Goal: Task Accomplishment & Management: Use online tool/utility

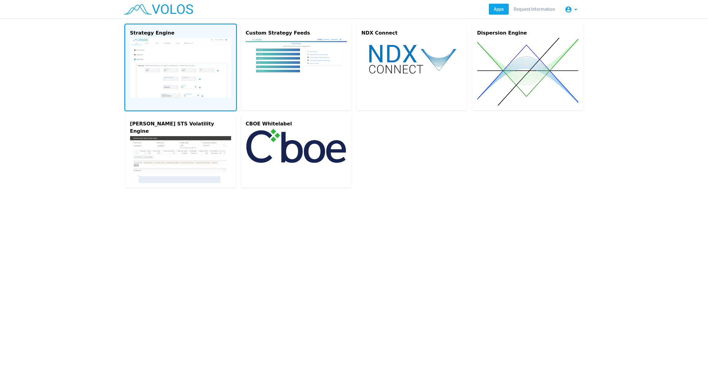
click at [181, 74] on img at bounding box center [180, 68] width 101 height 60
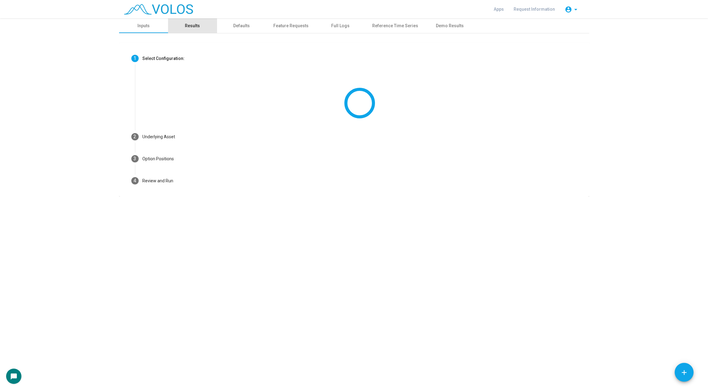
click at [199, 27] on div "Results" at bounding box center [192, 26] width 15 height 6
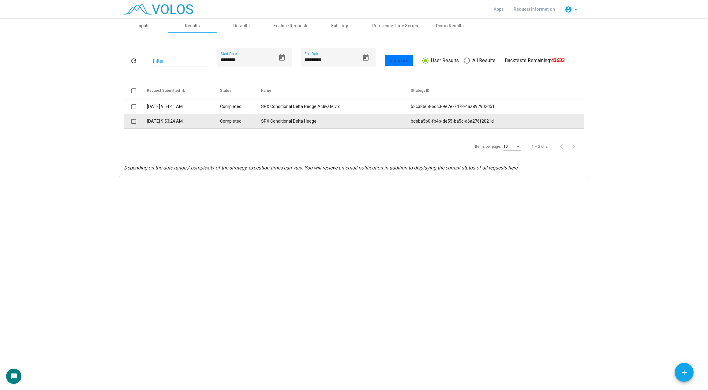
click at [292, 120] on td "SPX Conditional Delta Hedge" at bounding box center [336, 121] width 150 height 15
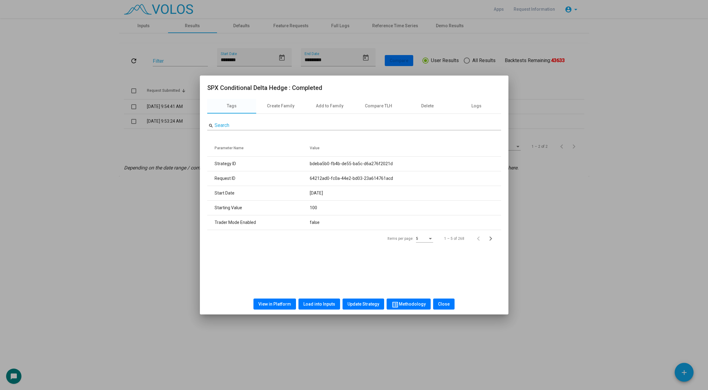
click at [413, 302] on span "list_alt Methodology" at bounding box center [408, 304] width 34 height 5
click at [425, 309] on button "Close" at bounding box center [427, 304] width 21 height 11
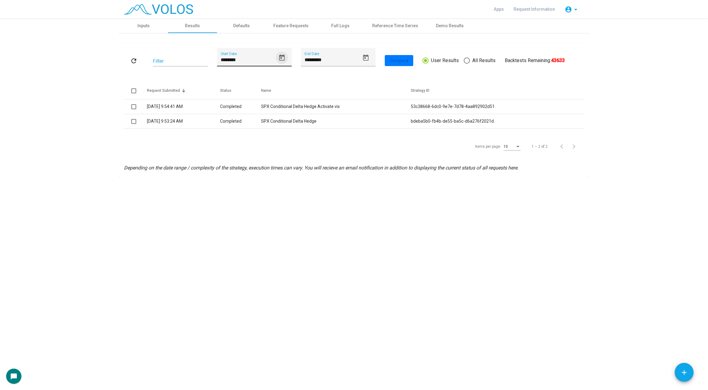
click at [284, 56] on icon "Open calendar" at bounding box center [282, 57] width 6 height 6
click at [239, 116] on div "1" at bounding box center [237, 117] width 11 height 11
type input "********"
click at [133, 61] on mat-icon "refresh" at bounding box center [133, 60] width 7 height 7
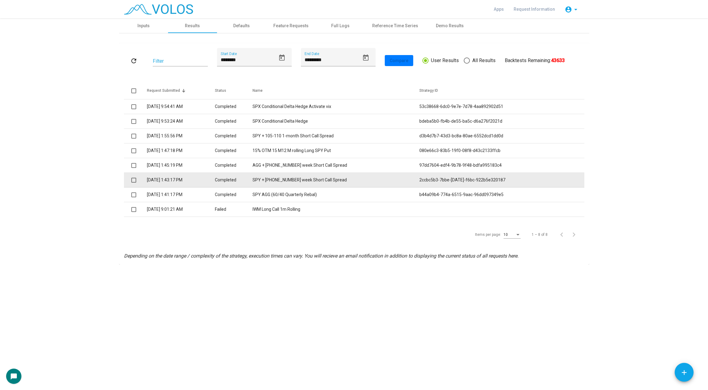
click at [320, 179] on td "SPY + [PHONE_NUMBER] week Short Call Spread" at bounding box center [335, 180] width 167 height 15
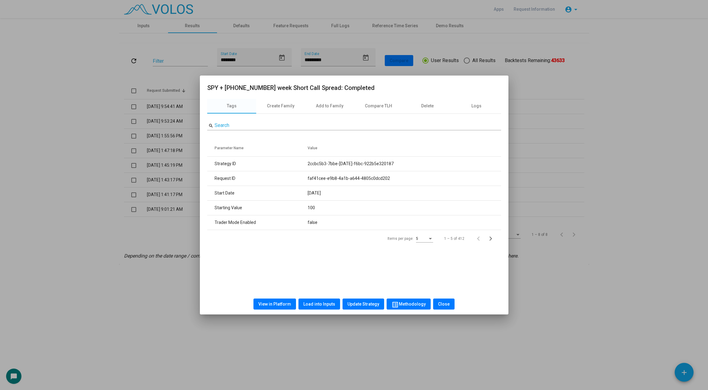
click at [404, 303] on span "list_alt Methodology" at bounding box center [408, 304] width 34 height 5
click at [442, 304] on span "Close" at bounding box center [444, 304] width 12 height 5
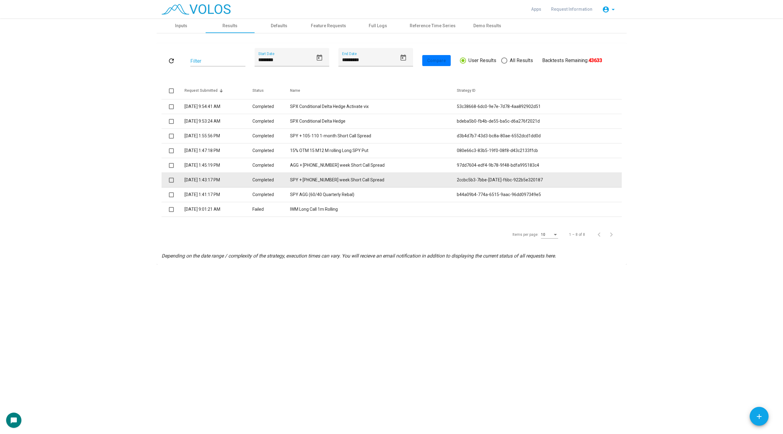
click at [353, 181] on td "SPY + [PHONE_NUMBER] week Short Call Spread" at bounding box center [373, 180] width 167 height 15
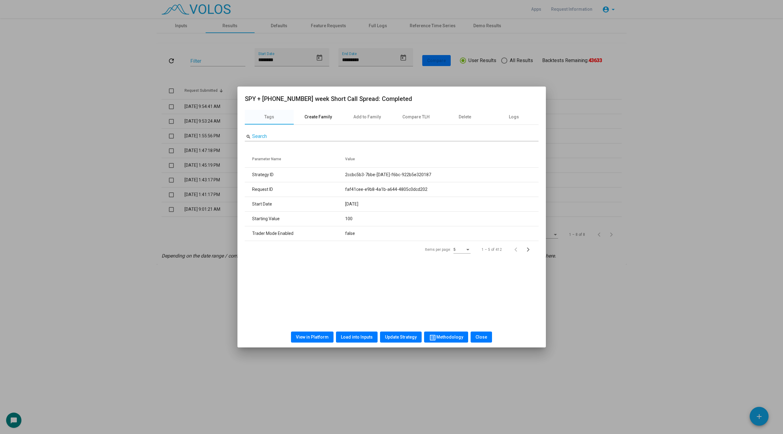
click at [314, 117] on div "Create Family" at bounding box center [319, 117] width 28 height 6
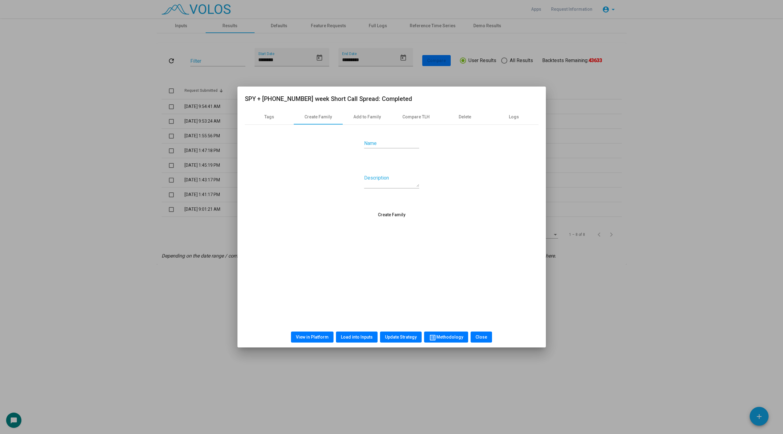
click at [373, 140] on div "Name" at bounding box center [391, 142] width 55 height 14
type input "**"
click at [391, 215] on span "Create Family" at bounding box center [392, 214] width 28 height 5
click at [356, 118] on div "Add to Family" at bounding box center [367, 117] width 28 height 6
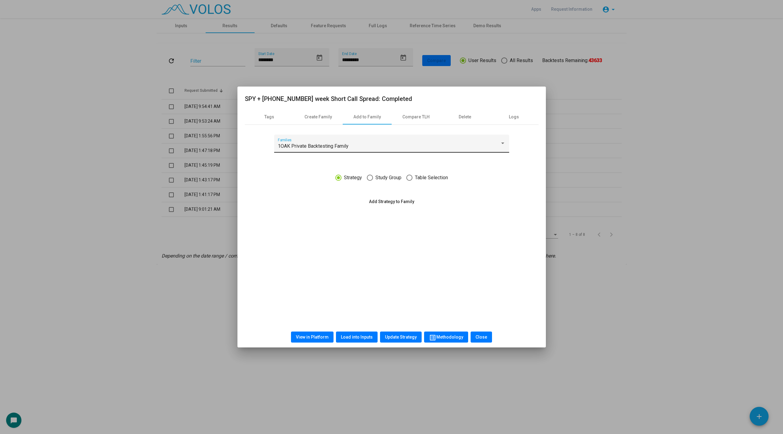
click at [349, 144] on div "1OAK Private Backtesting Family" at bounding box center [389, 147] width 222 height 6
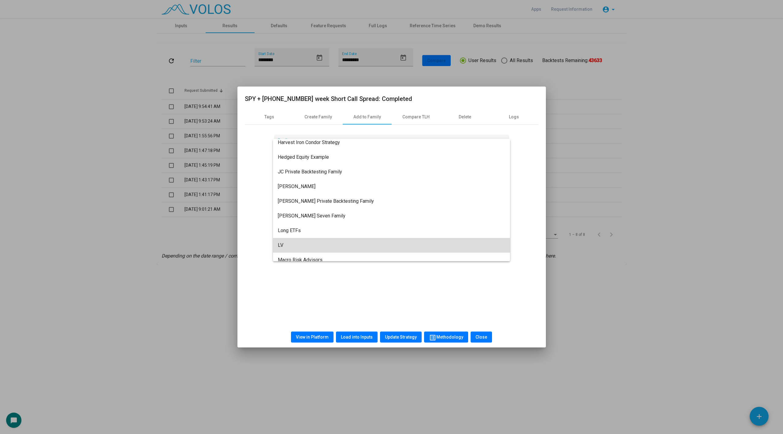
click at [334, 243] on span "LV" at bounding box center [392, 245] width 228 height 15
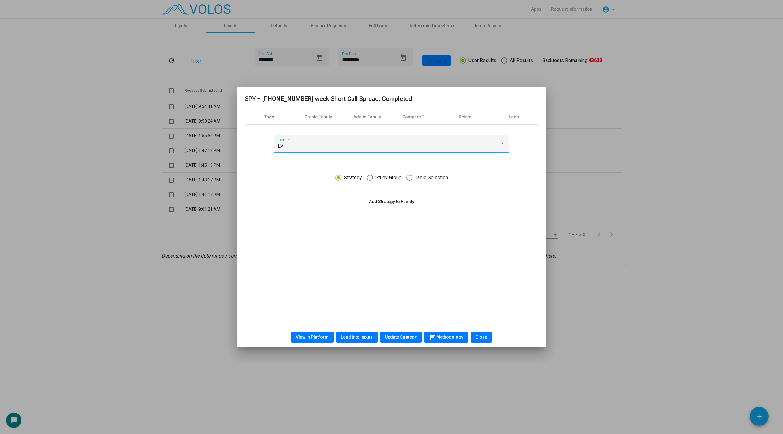
click at [392, 199] on button "Add Strategy to Family" at bounding box center [391, 201] width 55 height 11
click at [310, 334] on button "View in Platform" at bounding box center [312, 337] width 43 height 11
click at [131, 181] on div at bounding box center [391, 217] width 783 height 434
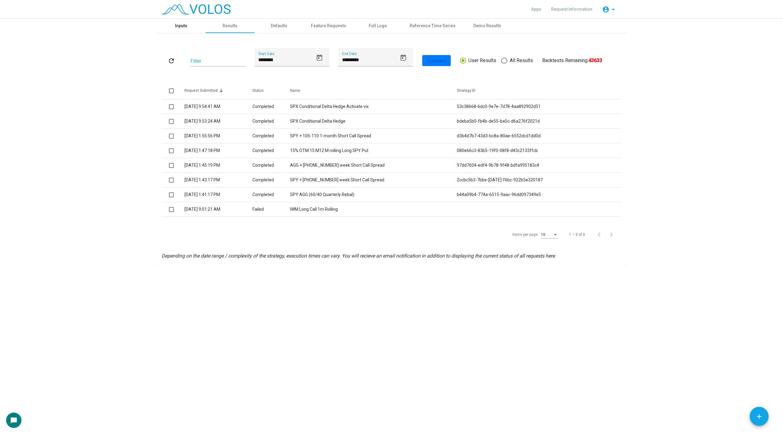
click at [182, 28] on div "Inputs" at bounding box center [181, 26] width 12 height 6
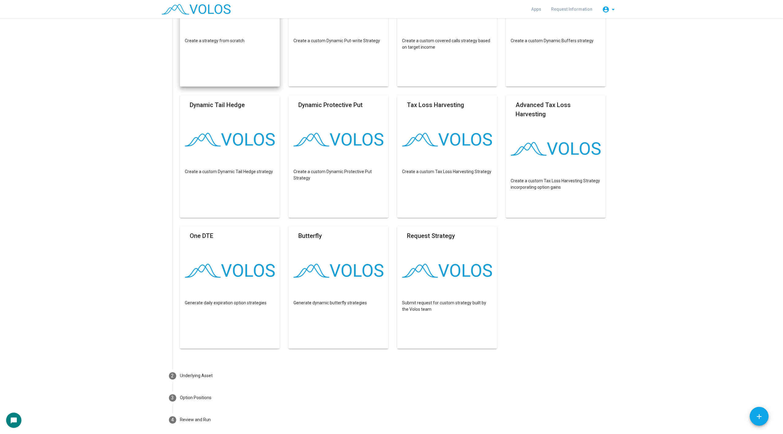
scroll to position [140, 0]
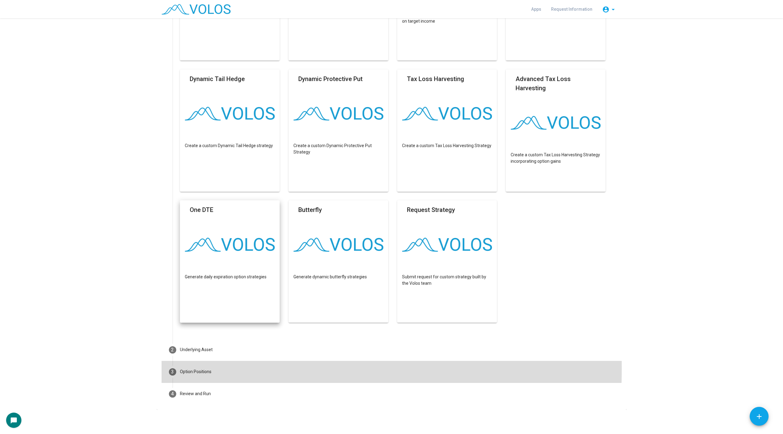
click at [217, 368] on mat-step-header "3 Option Positions" at bounding box center [392, 372] width 460 height 22
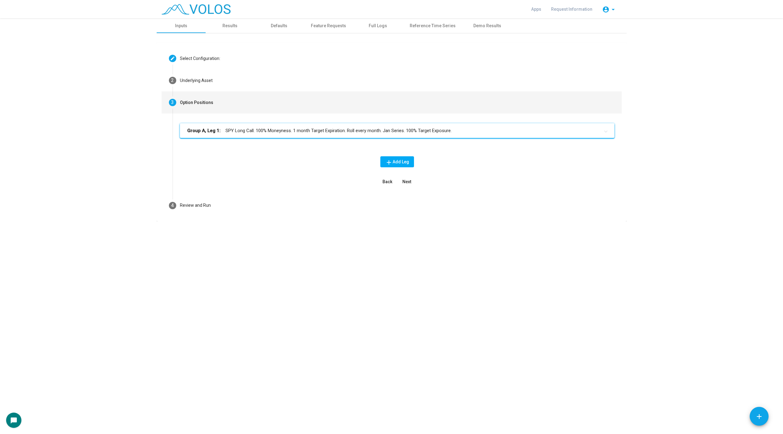
click at [247, 133] on mat-panel-title "Group A, Leg 1: SPY Long Call. 100% Moneyness. 1 month Target Expiration. Roll …" at bounding box center [393, 130] width 413 height 7
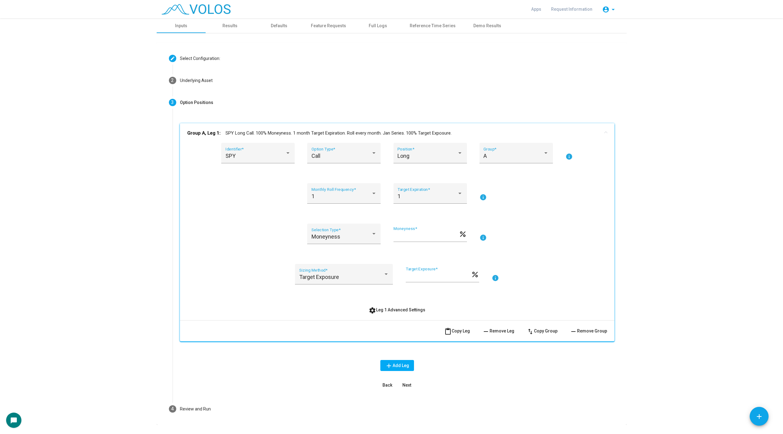
scroll to position [15, 0]
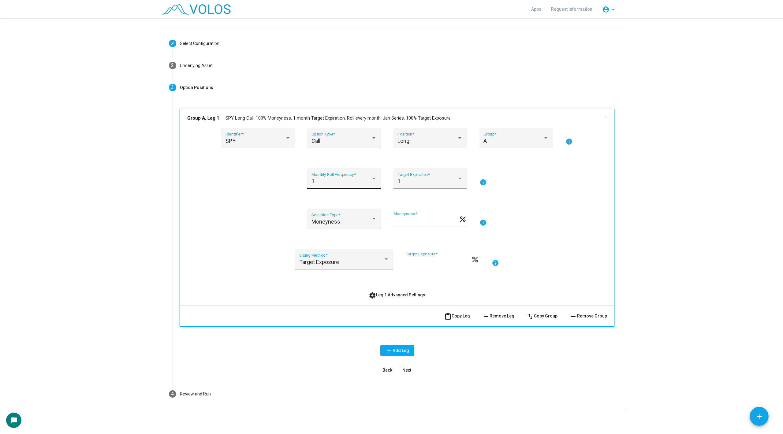
click at [327, 181] on div "1" at bounding box center [342, 181] width 60 height 6
click at [330, 250] on span "6" at bounding box center [344, 247] width 65 height 17
click at [392, 289] on div "SPY Identifier * Call Option Type * Long Position * A Group * info 6 Monthly Ro…" at bounding box center [397, 214] width 420 height 173
click at [391, 295] on span "settings Leg 1 Advanced Settings" at bounding box center [397, 295] width 57 height 5
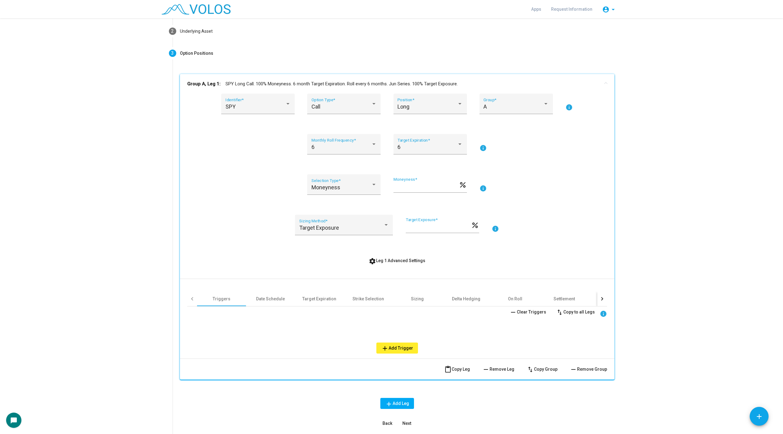
scroll to position [43, 0]
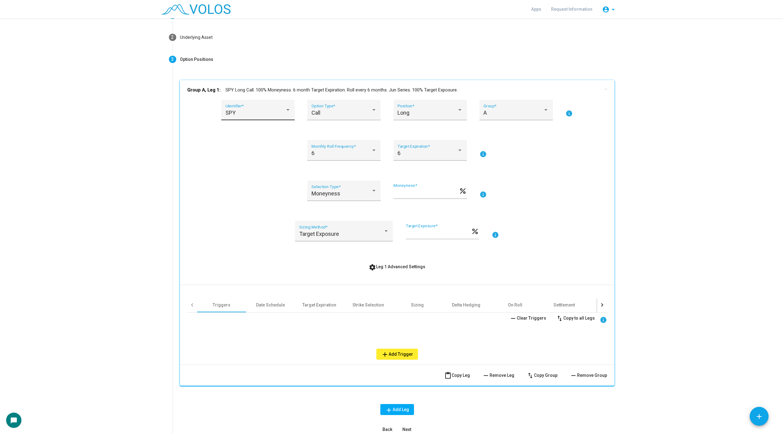
click at [249, 111] on div "SPY" at bounding box center [256, 113] width 60 height 6
click at [255, 92] on input "dropdown search" at bounding box center [263, 96] width 85 height 17
type input "***"
click at [246, 115] on span "VIX" at bounding box center [262, 112] width 73 height 17
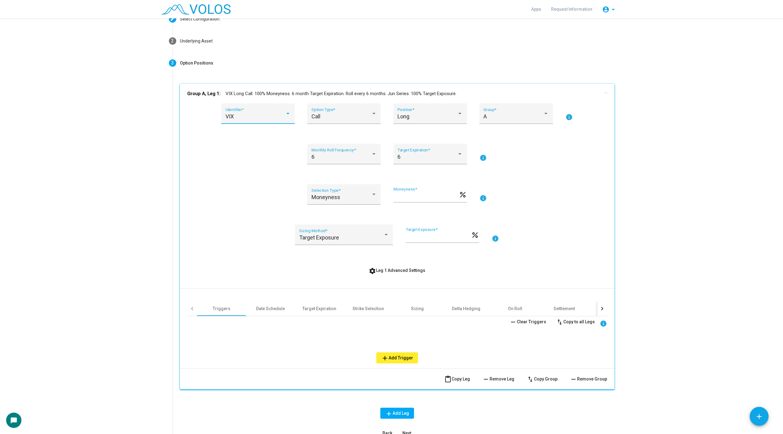
scroll to position [38, 0]
click at [343, 200] on div "Moneyness" at bounding box center [342, 199] width 60 height 6
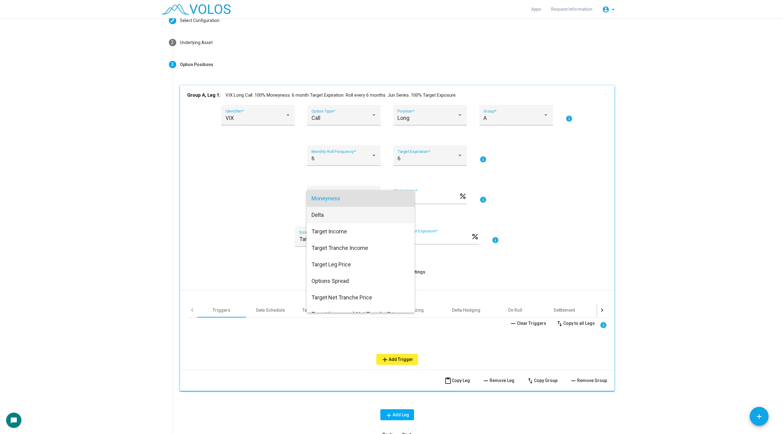
click at [349, 220] on span "Delta" at bounding box center [361, 215] width 98 height 17
type input "***"
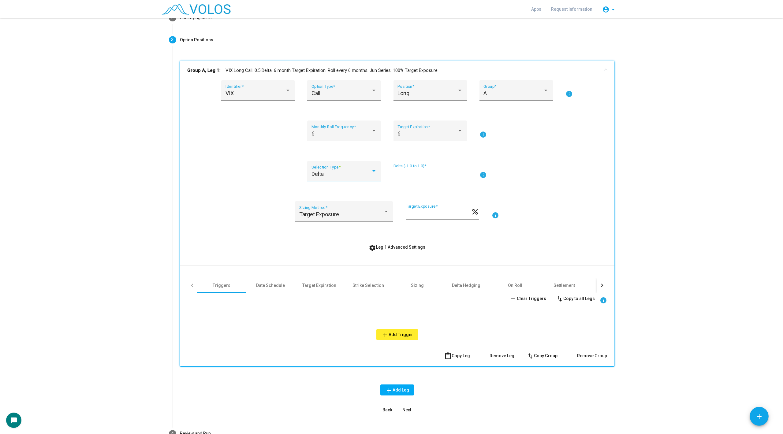
scroll to position [103, 0]
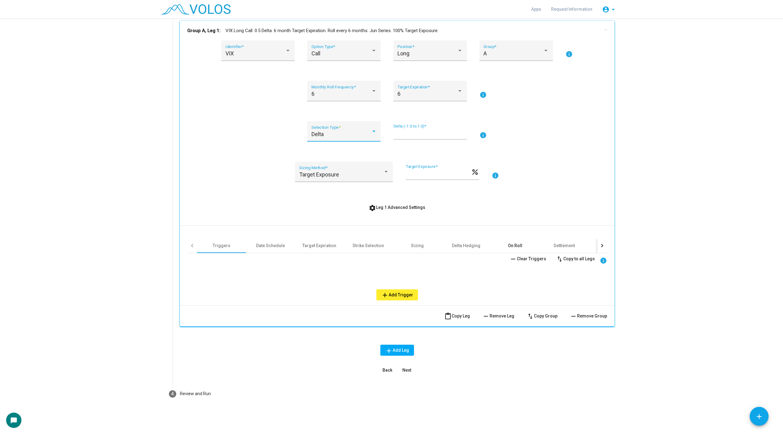
click at [512, 243] on div "On Roll" at bounding box center [515, 246] width 14 height 6
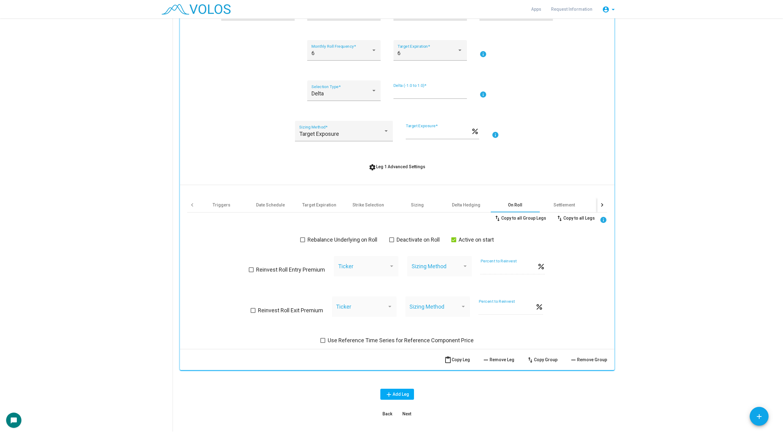
scroll to position [187, 0]
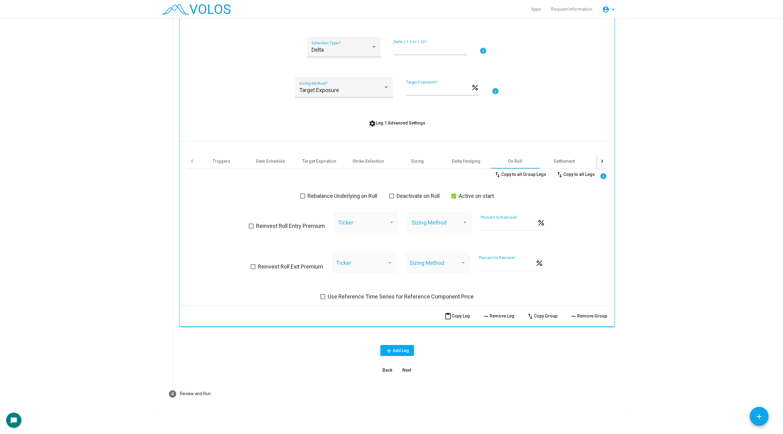
click at [325, 296] on span at bounding box center [322, 296] width 5 height 5
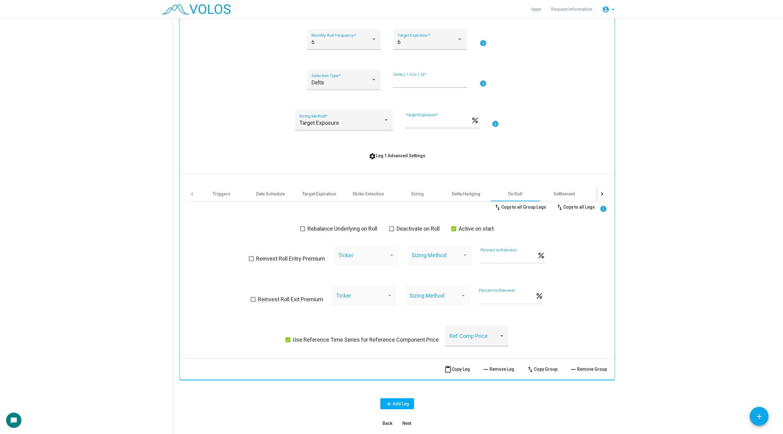
scroll to position [156, 0]
click at [486, 335] on span at bounding box center [475, 337] width 50 height 6
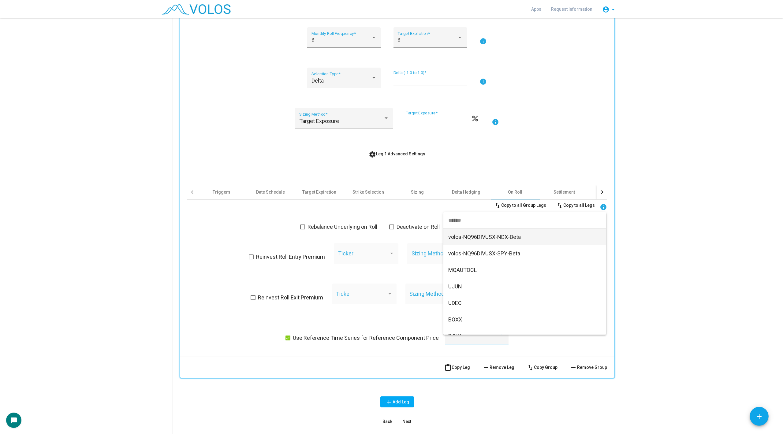
scroll to position [0, 0]
click at [346, 213] on div at bounding box center [391, 217] width 783 height 434
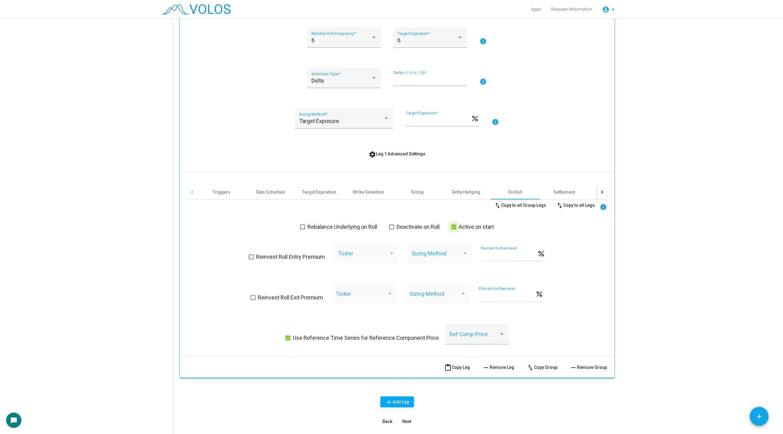
click at [454, 227] on span at bounding box center [453, 227] width 5 height 5
click at [455, 225] on span at bounding box center [453, 227] width 5 height 5
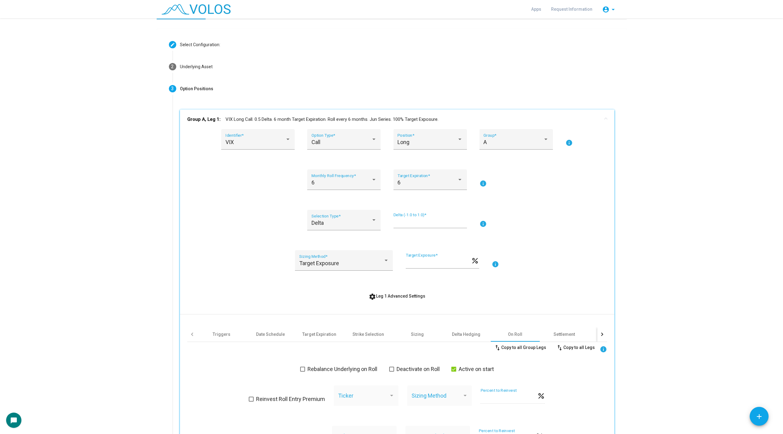
scroll to position [13, 0]
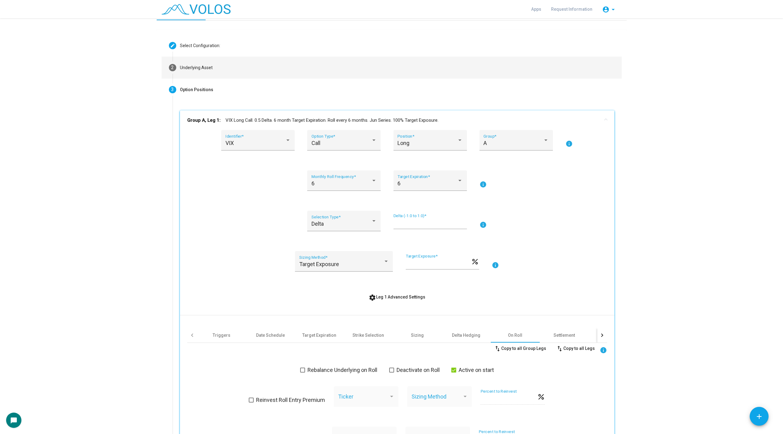
click at [267, 74] on mat-step-header "2 Underlying Asset" at bounding box center [392, 68] width 460 height 22
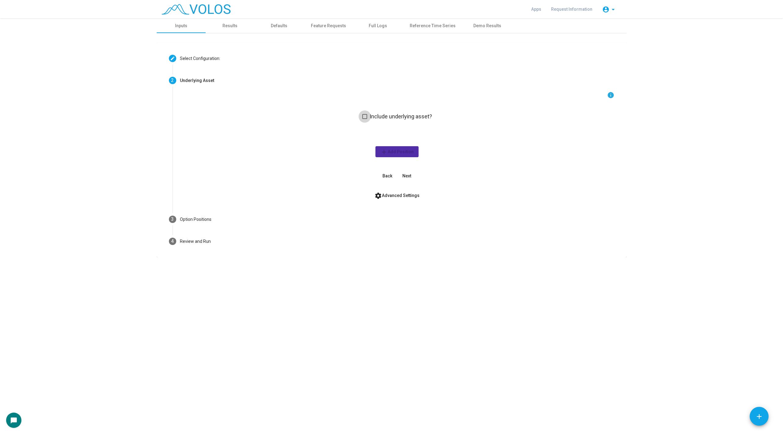
click at [364, 116] on span at bounding box center [364, 116] width 5 height 5
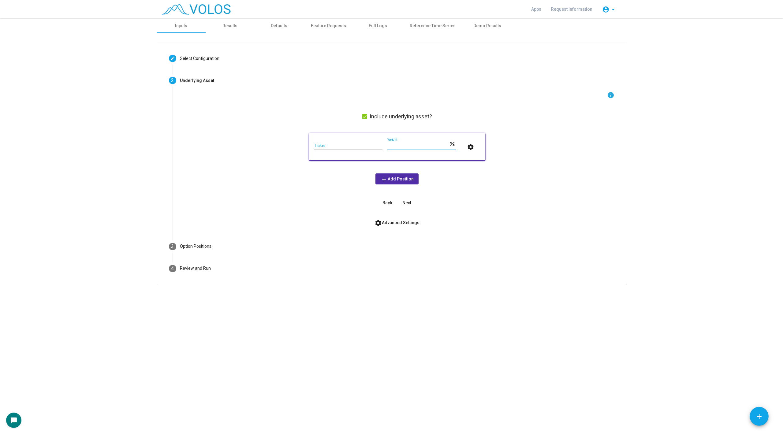
drag, startPoint x: 406, startPoint y: 146, endPoint x: 364, endPoint y: 146, distance: 41.9
click at [364, 146] on div "Ticker *** Weight percent settings" at bounding box center [397, 146] width 166 height 17
type input "****"
click at [475, 148] on button "settings" at bounding box center [471, 146] width 20 height 11
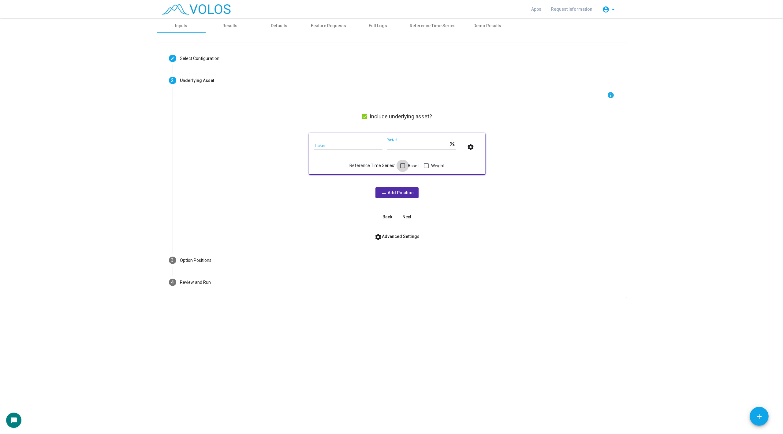
click at [401, 168] on span at bounding box center [402, 165] width 5 height 5
click at [428, 170] on label "Weight" at bounding box center [434, 169] width 21 height 7
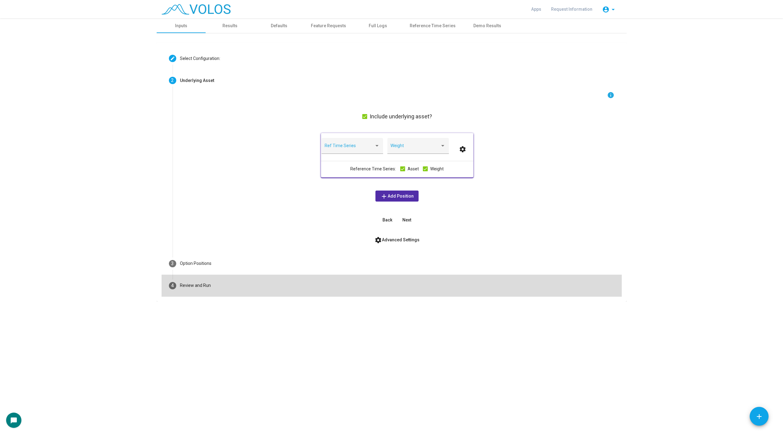
click at [349, 293] on mat-step-header "4 Review and Run" at bounding box center [392, 286] width 460 height 22
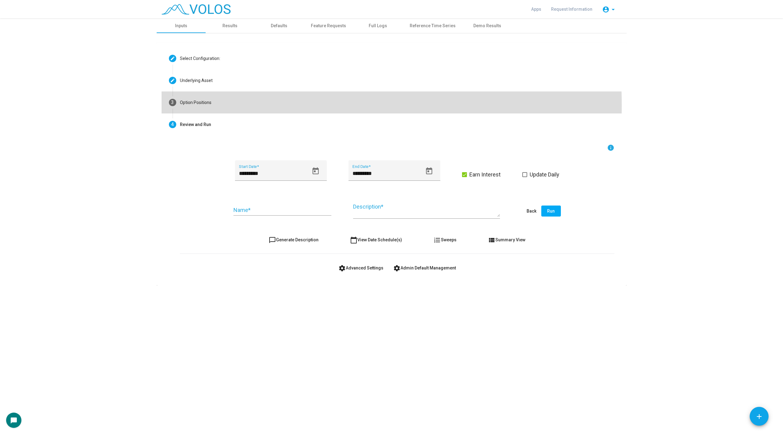
click at [301, 105] on mat-step-header "3 Option Positions" at bounding box center [392, 103] width 460 height 22
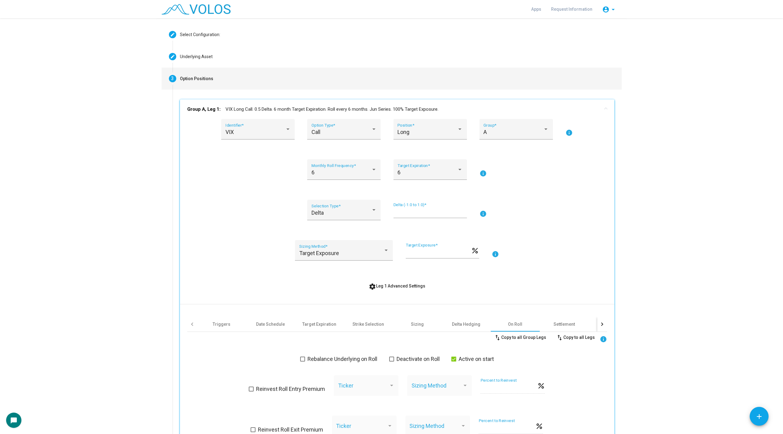
scroll to position [27, 0]
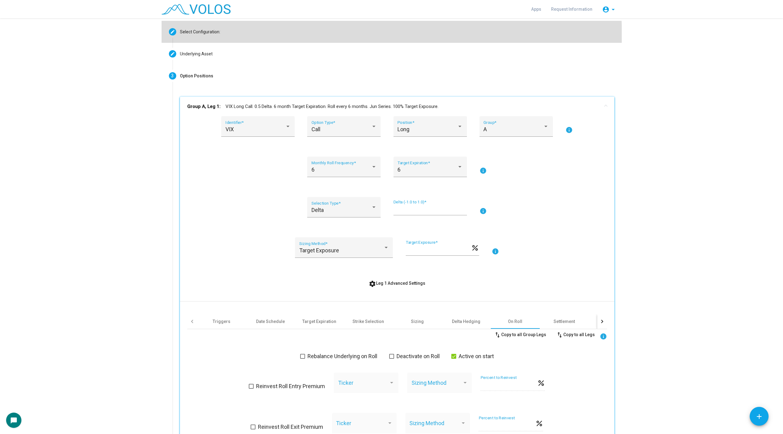
click at [223, 41] on mat-step-header "Editable create Select Configuration:" at bounding box center [392, 32] width 460 height 22
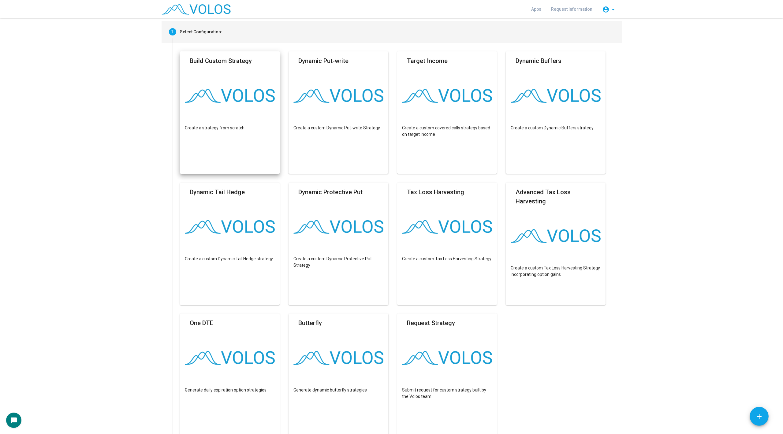
scroll to position [140, 0]
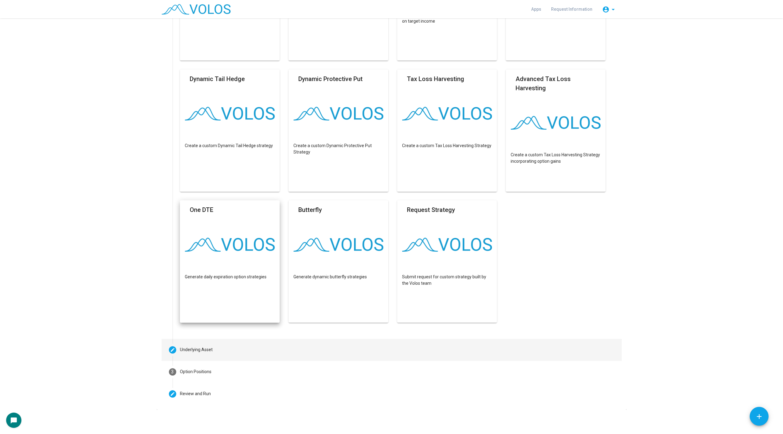
click at [204, 340] on mat-step-header "Editable create Underlying Asset" at bounding box center [392, 350] width 460 height 22
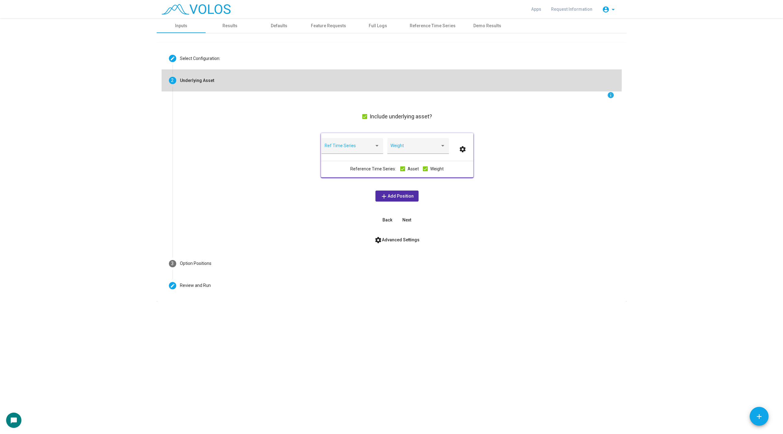
scroll to position [0, 0]
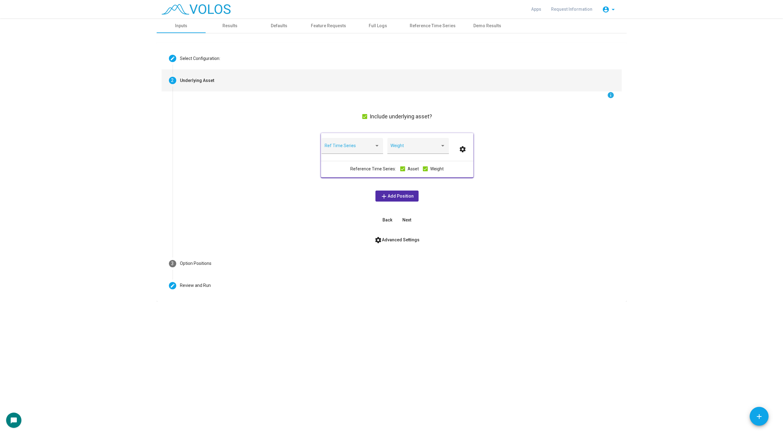
click at [391, 241] on span "settings Advanced Settings" at bounding box center [397, 239] width 45 height 5
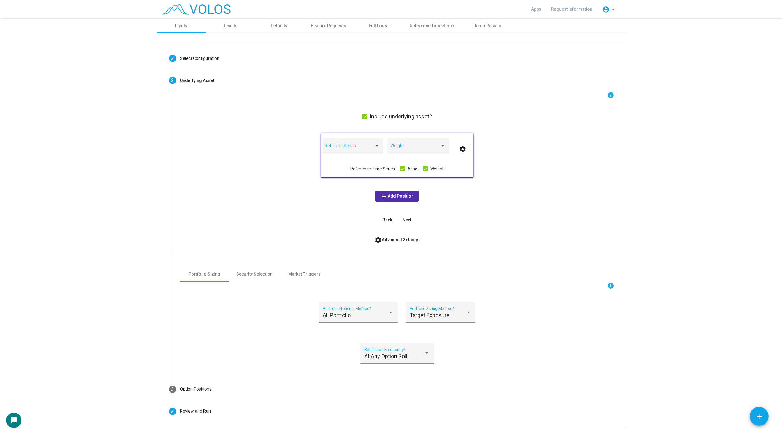
scroll to position [17, 0]
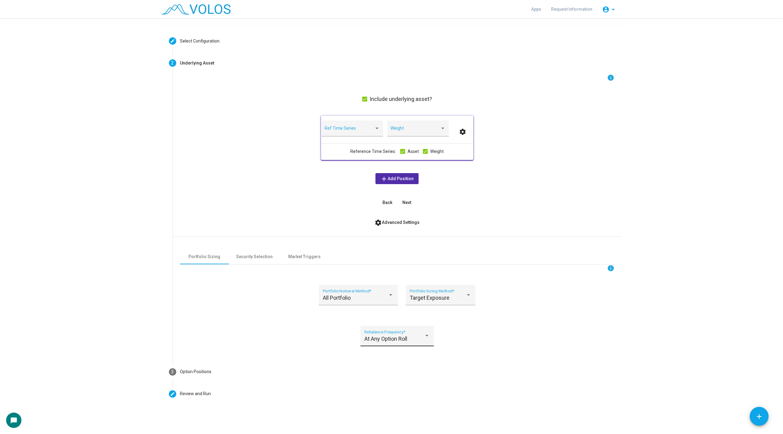
click at [397, 333] on div "At Any Option Roll Rebalance Frequency *" at bounding box center [397, 338] width 65 height 16
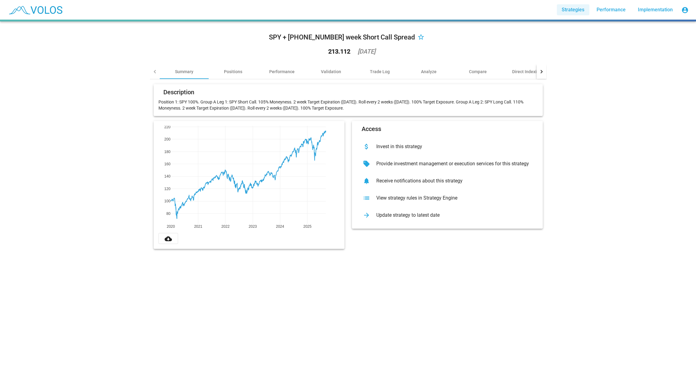
click at [574, 8] on span "Strategies" at bounding box center [573, 10] width 23 height 6
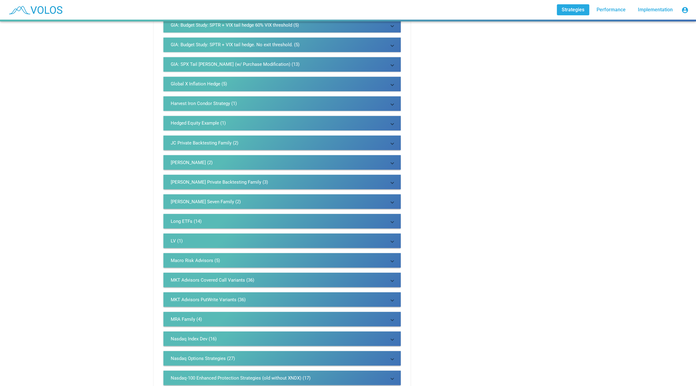
scroll to position [939, 0]
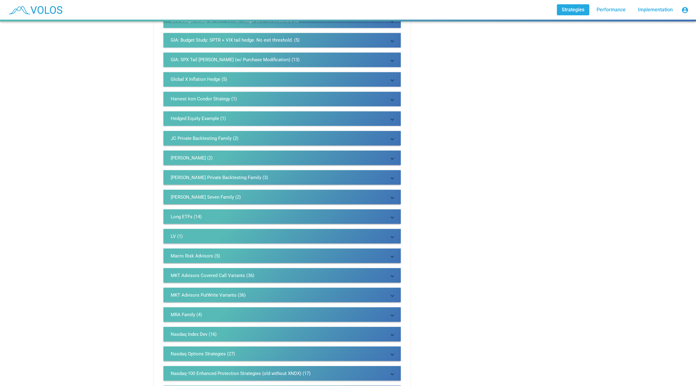
click at [202, 243] on mat-expansion-panel-header "LV (1)" at bounding box center [281, 236] width 237 height 15
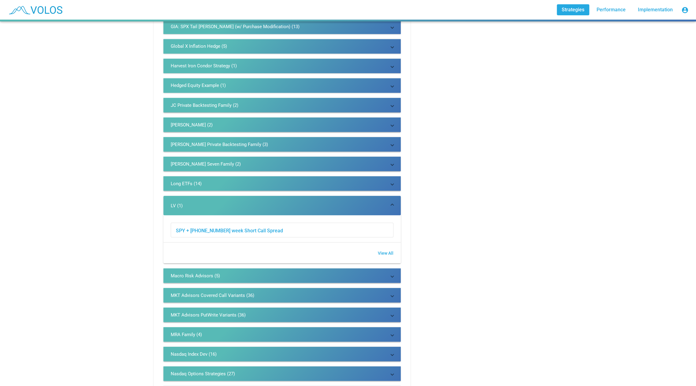
scroll to position [983, 0]
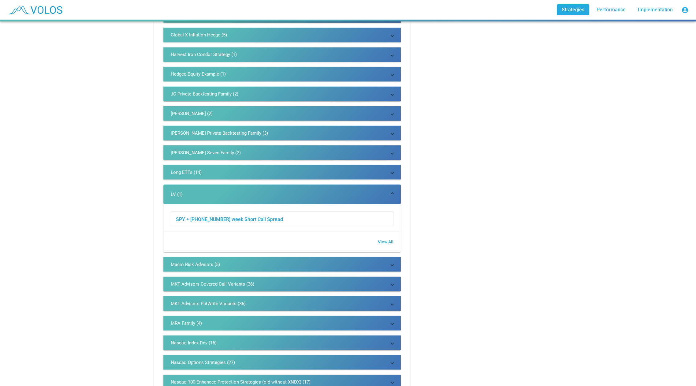
click at [388, 241] on span "View All" at bounding box center [386, 241] width 16 height 5
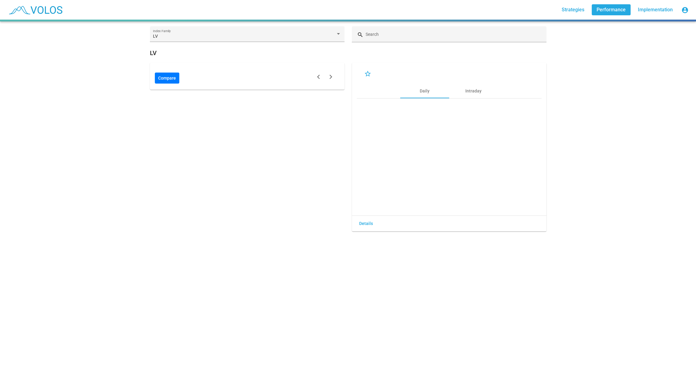
click at [364, 222] on span "Details" at bounding box center [366, 223] width 14 height 5
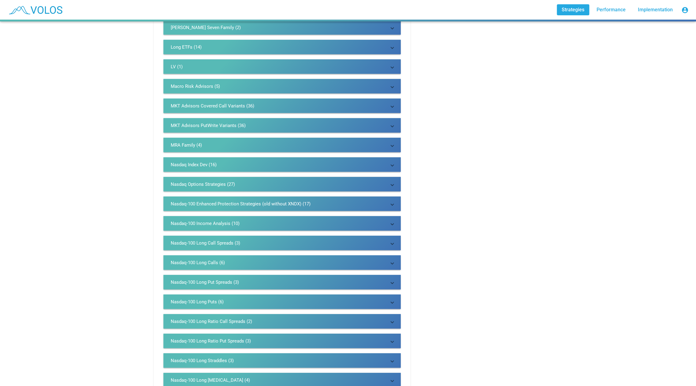
scroll to position [961, 0]
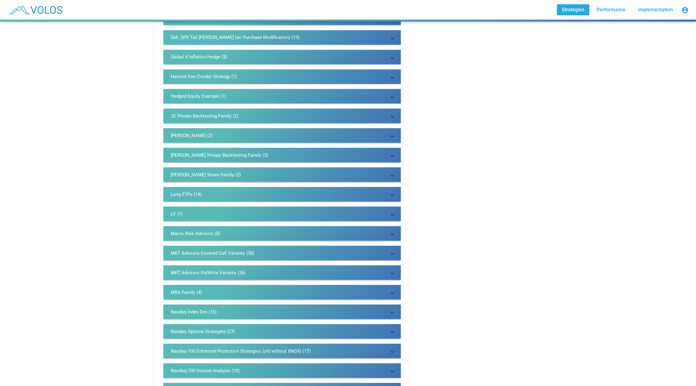
click at [227, 216] on mat-panel-title "LV (1)" at bounding box center [278, 214] width 215 height 6
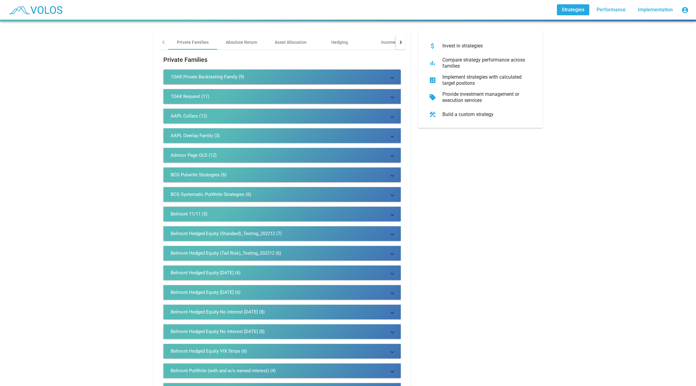
scroll to position [0, 0]
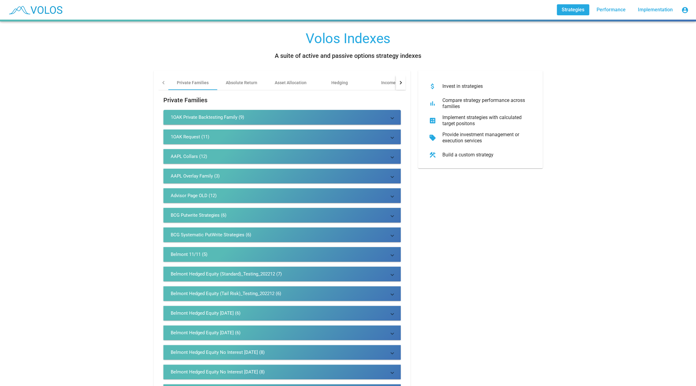
click at [236, 79] on div "Absolute Return" at bounding box center [241, 82] width 49 height 15
